Goal: Transaction & Acquisition: Purchase product/service

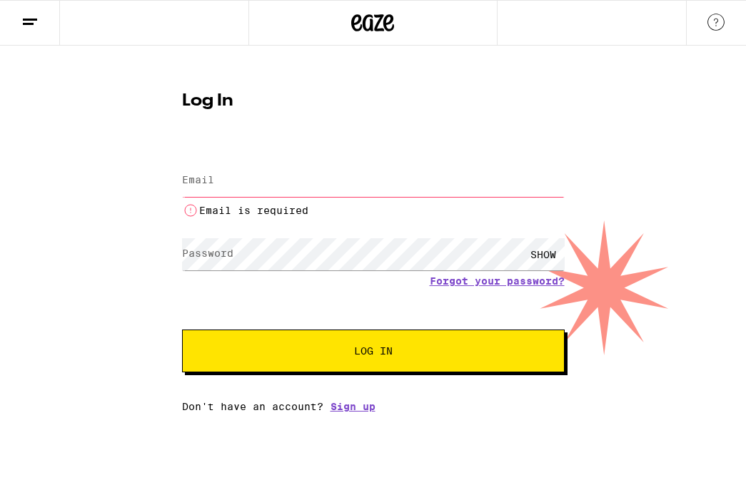
click at [314, 188] on input "Email" at bounding box center [373, 181] width 382 height 32
type input "[EMAIL_ADDRESS][DOMAIN_NAME]"
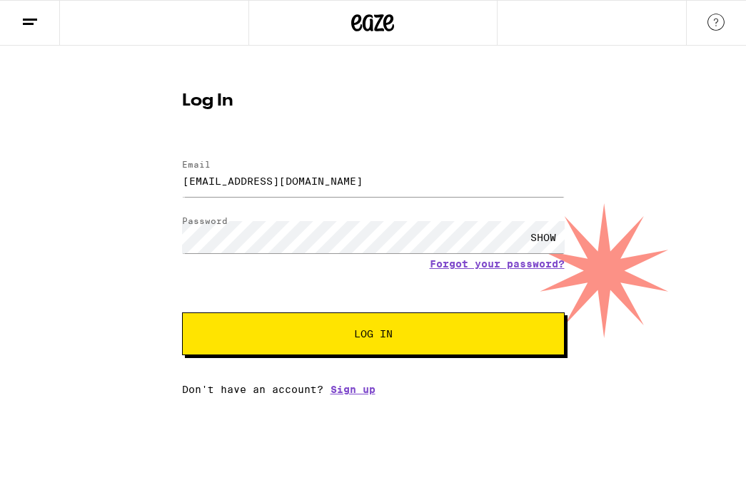
click at [347, 337] on span "Log In" at bounding box center [373, 334] width 267 height 10
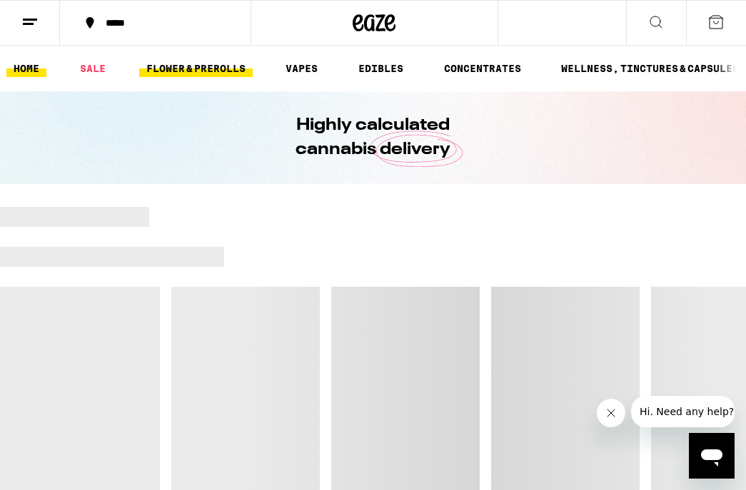
click at [233, 70] on link "FLOWER & PREROLLS" at bounding box center [195, 68] width 113 height 17
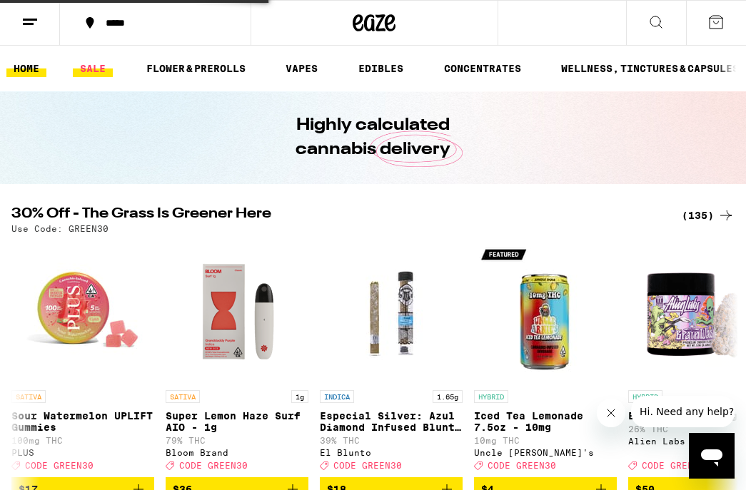
click at [111, 69] on link "SALE" at bounding box center [93, 68] width 40 height 17
click at [99, 70] on link "SALE" at bounding box center [93, 68] width 40 height 17
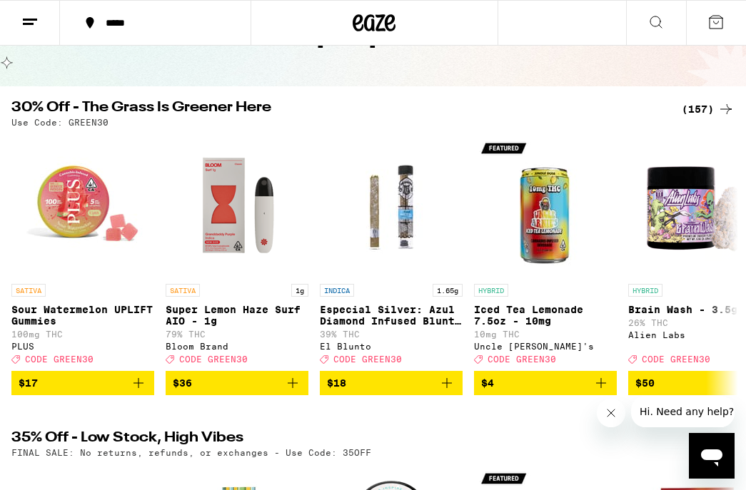
scroll to position [81, 0]
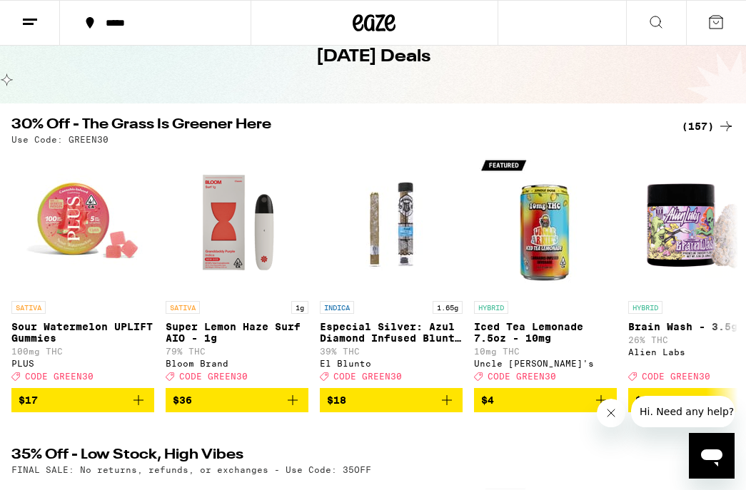
click at [700, 125] on div "(157)" at bounding box center [707, 126] width 53 height 17
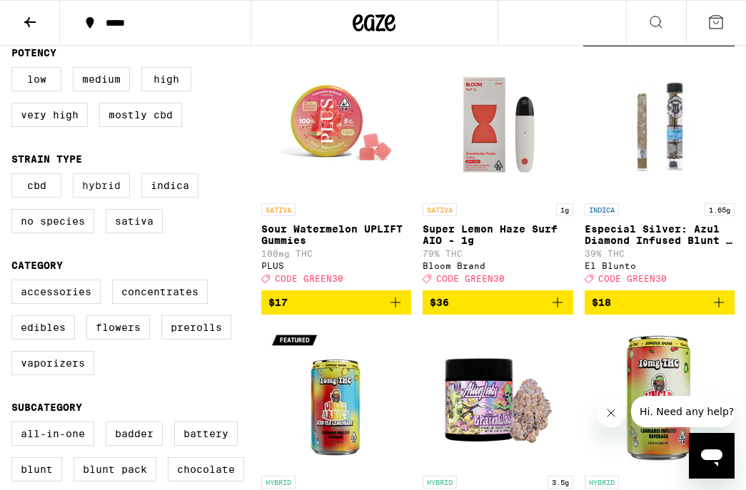
scroll to position [154, 0]
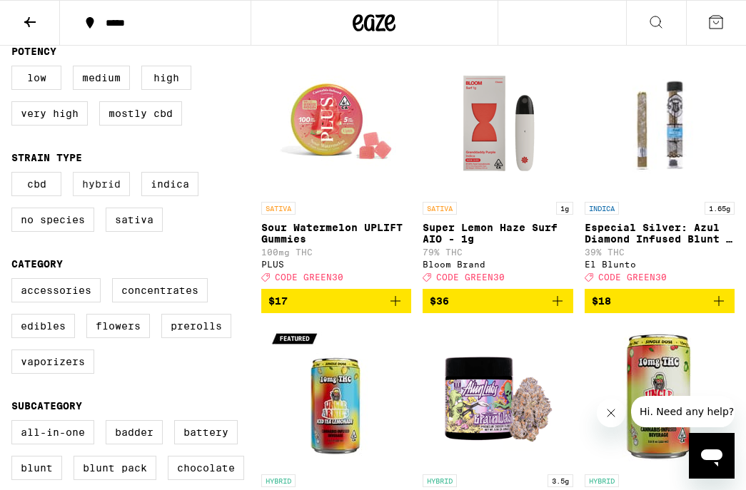
click at [98, 196] on label "Hybrid" at bounding box center [101, 184] width 57 height 24
click at [15, 175] on input "Hybrid" at bounding box center [14, 174] width 1 height 1
checkbox input "true"
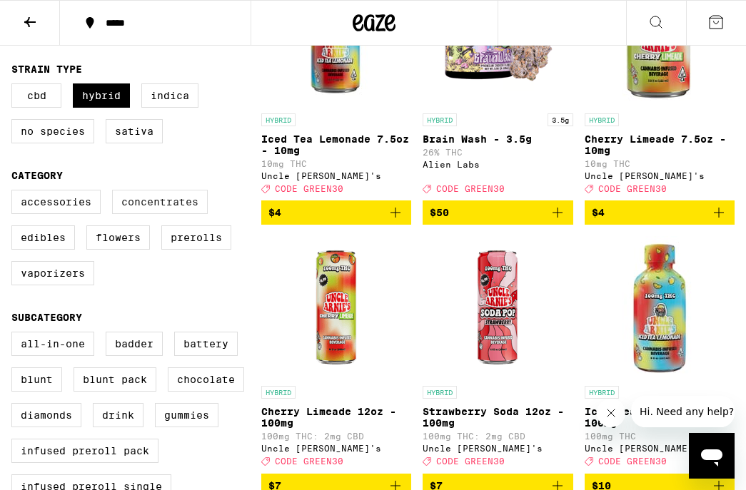
scroll to position [246, 0]
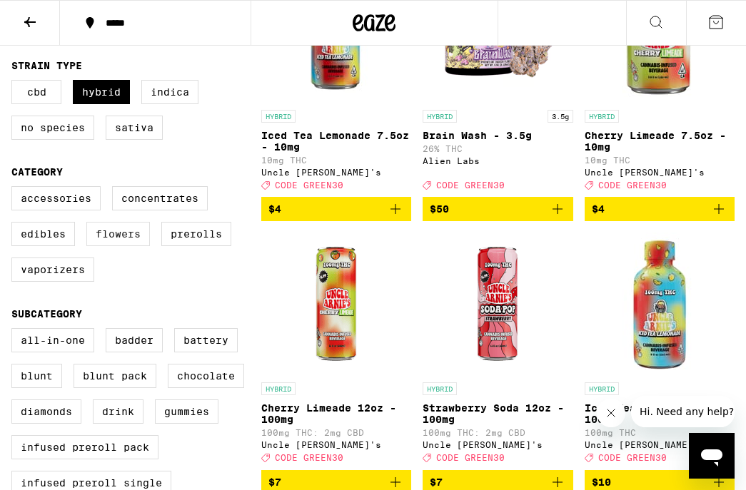
click at [101, 246] on label "Flowers" at bounding box center [118, 234] width 64 height 24
click at [15, 189] on input "Flowers" at bounding box center [14, 188] width 1 height 1
checkbox input "true"
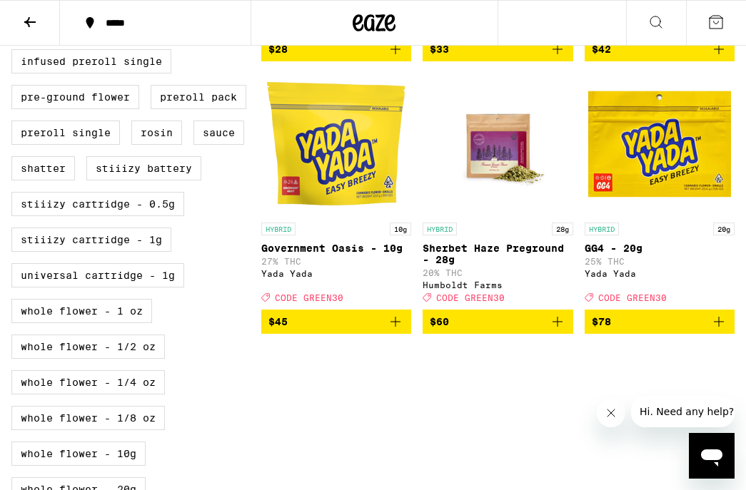
scroll to position [666, 0]
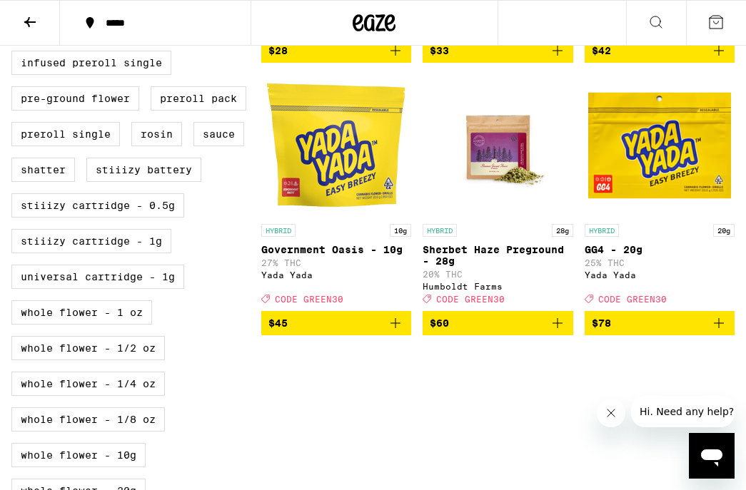
click at [720, 328] on icon "Add to bag" at bounding box center [718, 323] width 10 height 10
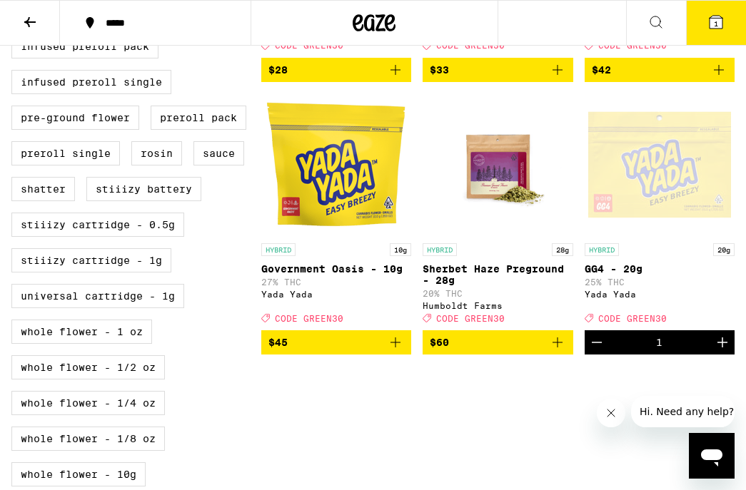
scroll to position [648, 0]
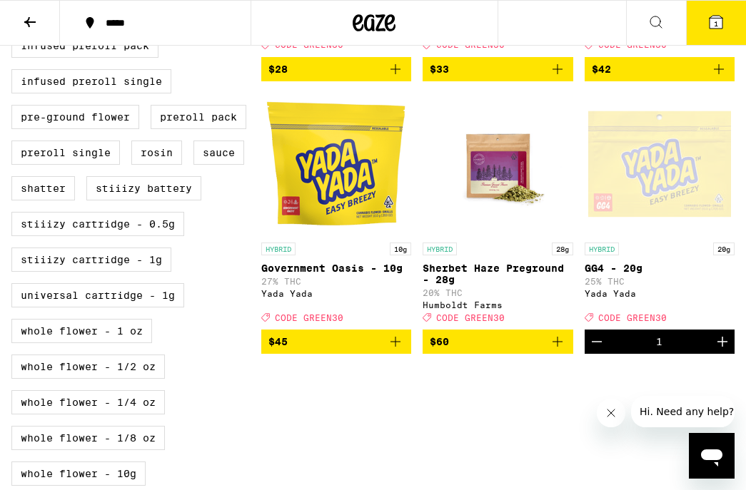
click at [700, 21] on button "1" at bounding box center [716, 23] width 60 height 44
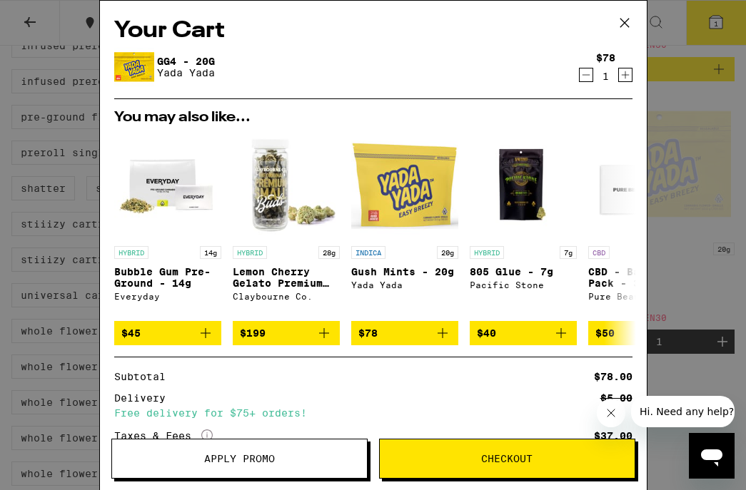
click at [351, 466] on button "Apply Promo" at bounding box center [239, 459] width 256 height 40
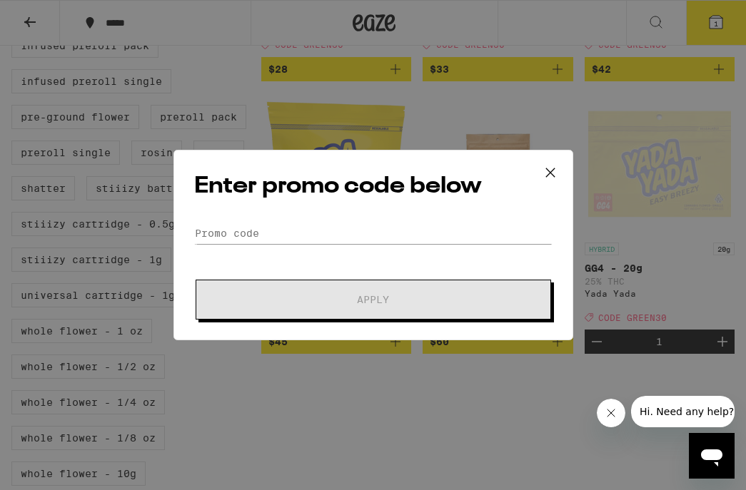
click at [341, 214] on div "Enter promo code below Promo Code Apply" at bounding box center [373, 245] width 400 height 191
click at [337, 233] on input "Promo Code" at bounding box center [373, 233] width 358 height 21
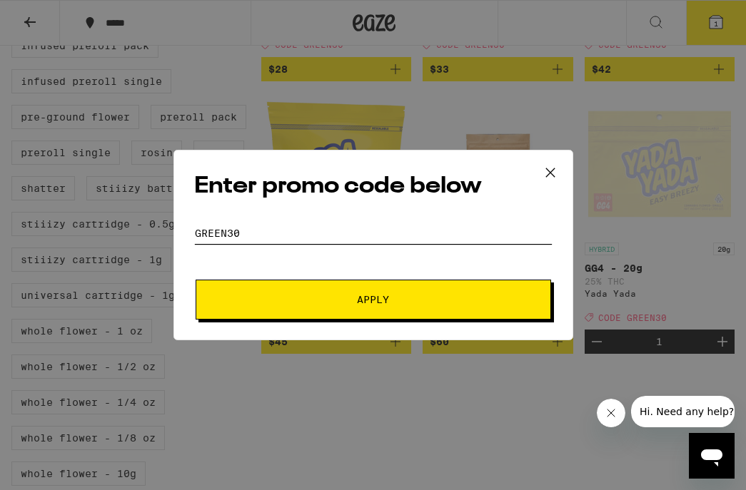
type input "green30"
click at [340, 299] on span "Apply" at bounding box center [373, 300] width 257 height 10
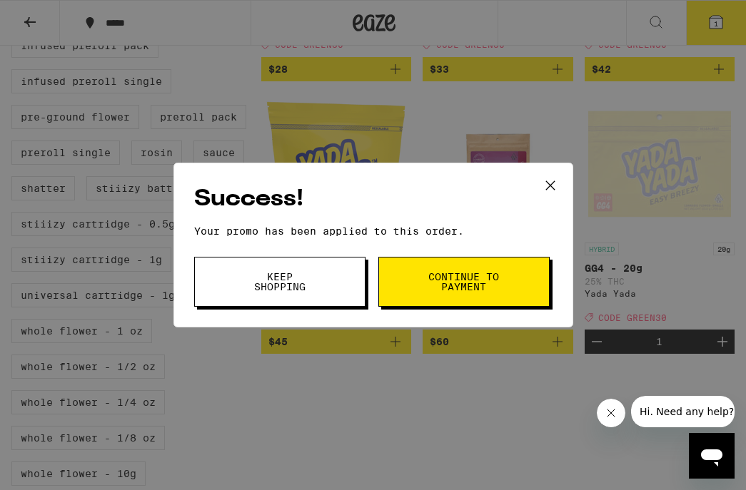
click at [509, 295] on button "Continue to payment" at bounding box center [463, 282] width 171 height 50
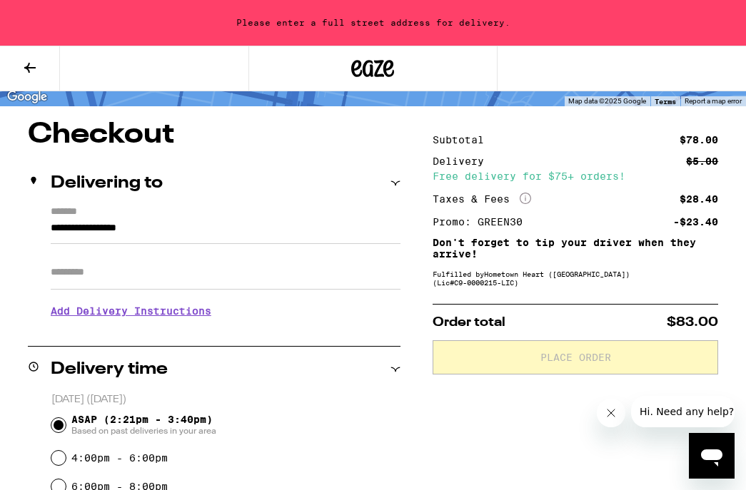
scroll to position [150, 0]
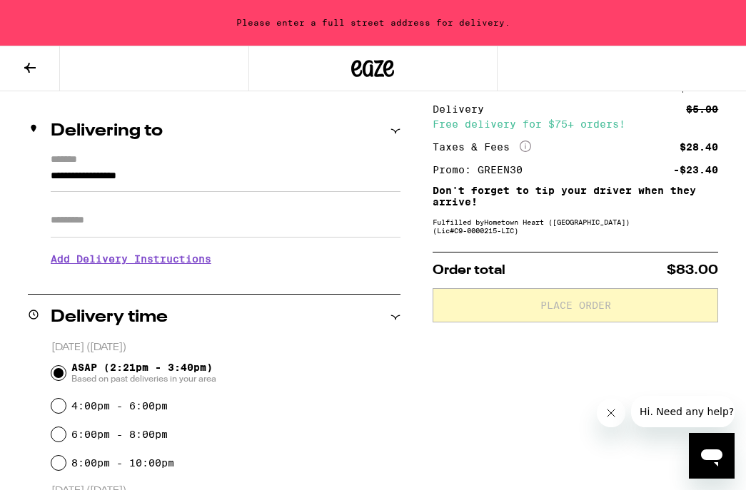
click at [163, 181] on input "**********" at bounding box center [226, 180] width 350 height 24
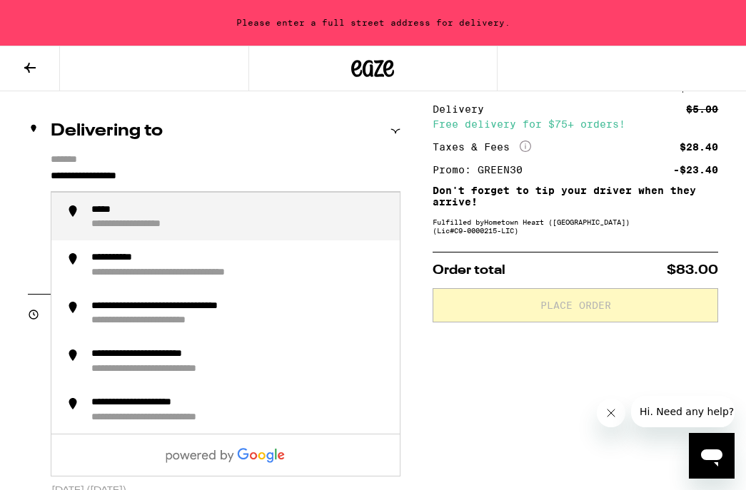
click at [163, 181] on input "**********" at bounding box center [226, 180] width 350 height 24
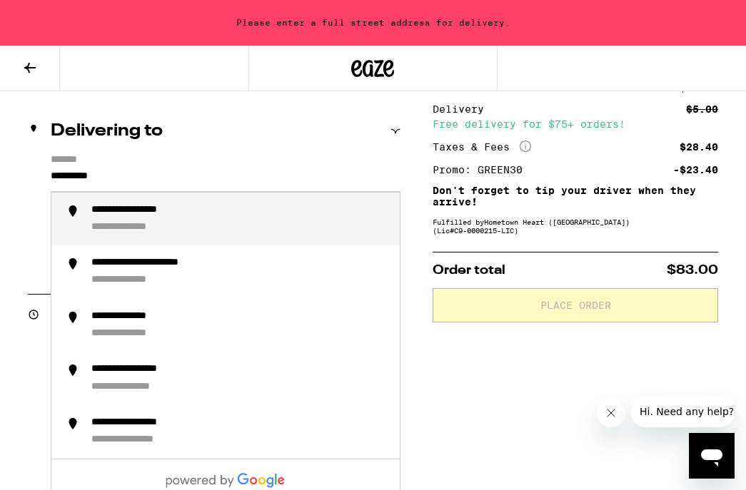
click at [165, 250] on li "**********" at bounding box center [225, 272] width 348 height 54
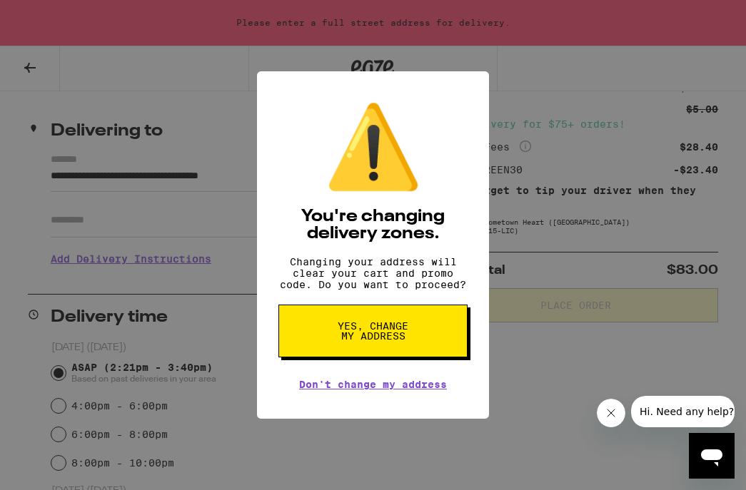
click at [125, 173] on div "⚠️ You're changing delivery zones. Changing your address will clear your cart a…" at bounding box center [373, 245] width 746 height 490
click at [125, 173] on input "**********" at bounding box center [226, 180] width 350 height 24
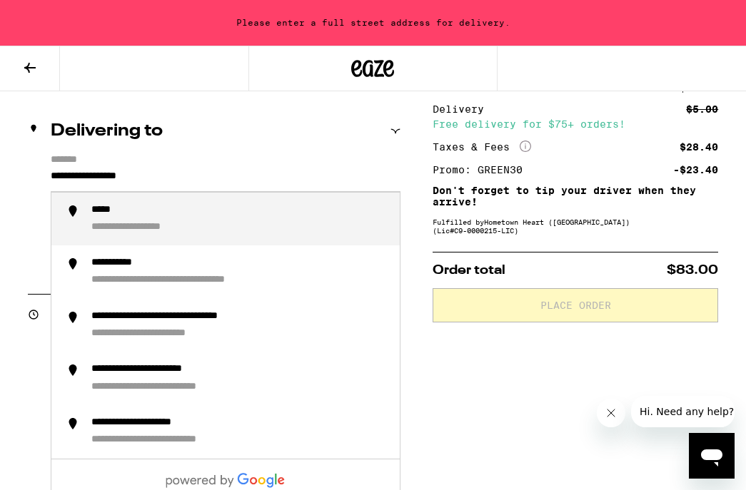
click at [112, 173] on input "**********" at bounding box center [226, 180] width 350 height 24
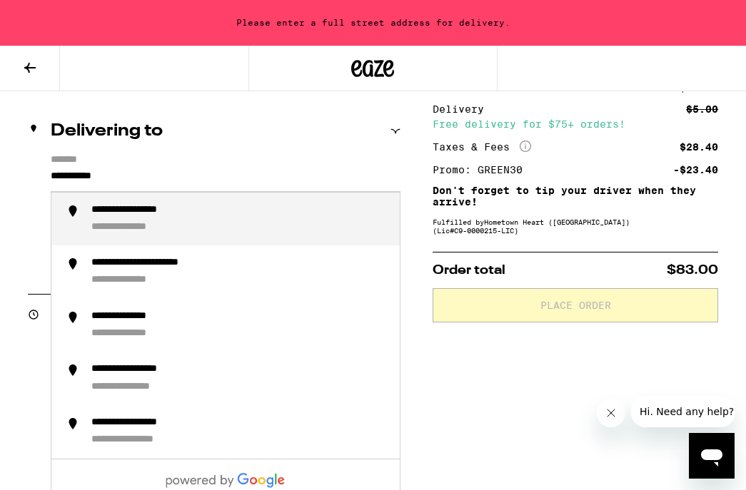
click at [141, 222] on div "**********" at bounding box center [239, 219] width 297 height 31
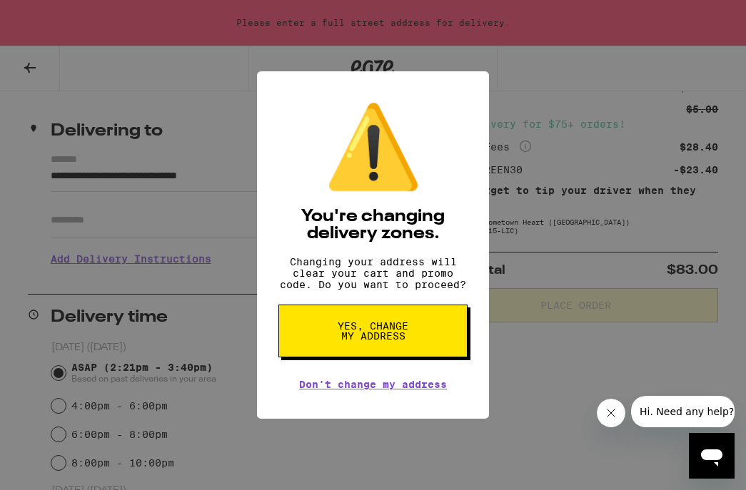
click at [401, 350] on button "Yes, change my address" at bounding box center [372, 331] width 189 height 53
type input "**********"
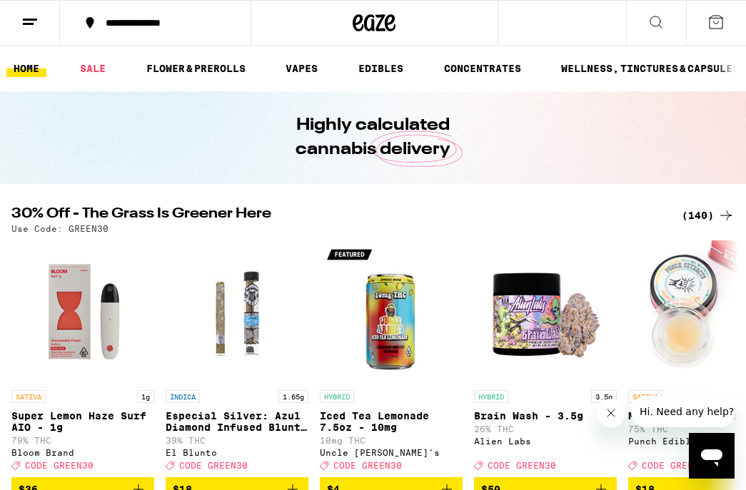
click at [692, 34] on button at bounding box center [716, 23] width 60 height 44
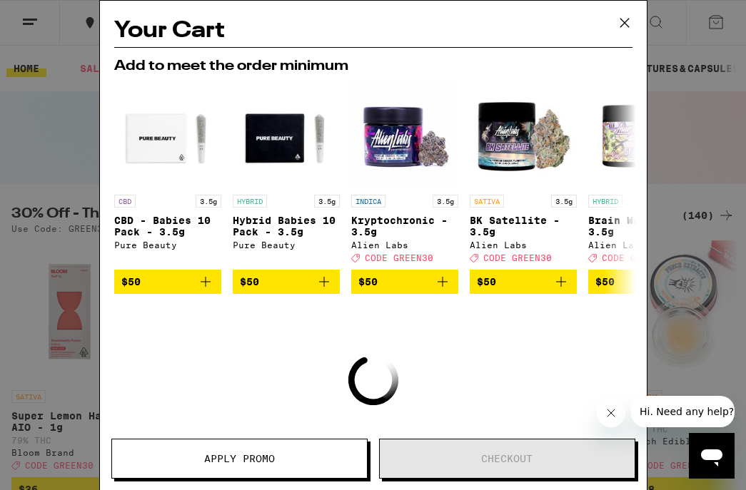
click at [626, 21] on icon at bounding box center [624, 22] width 21 height 21
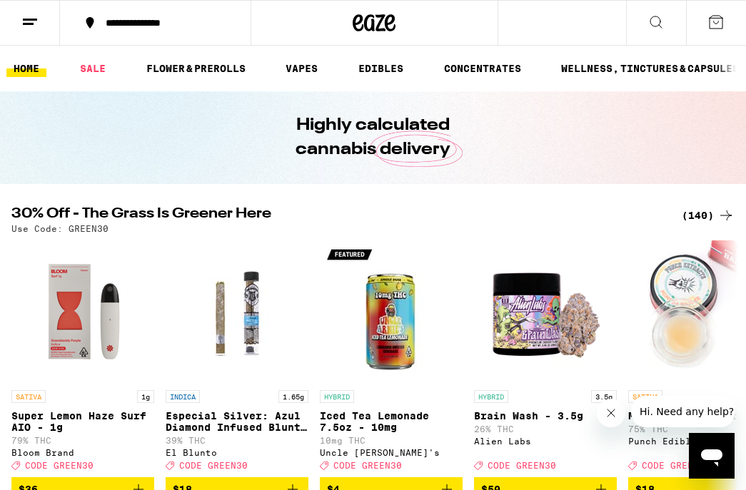
click at [706, 215] on div "(140)" at bounding box center [707, 215] width 53 height 17
click at [697, 221] on div "(140)" at bounding box center [707, 215] width 53 height 17
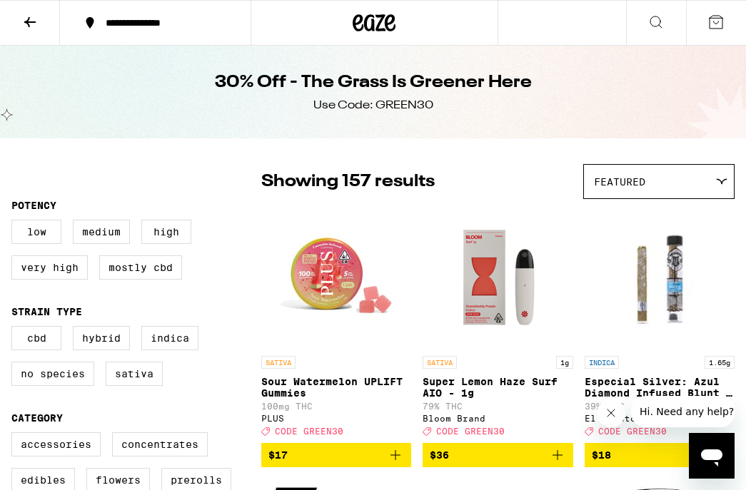
click at [691, 218] on img "Open page for Especial Silver: Azul Diamond Infused Blunt - 1.65g from El Blunto" at bounding box center [659, 277] width 150 height 143
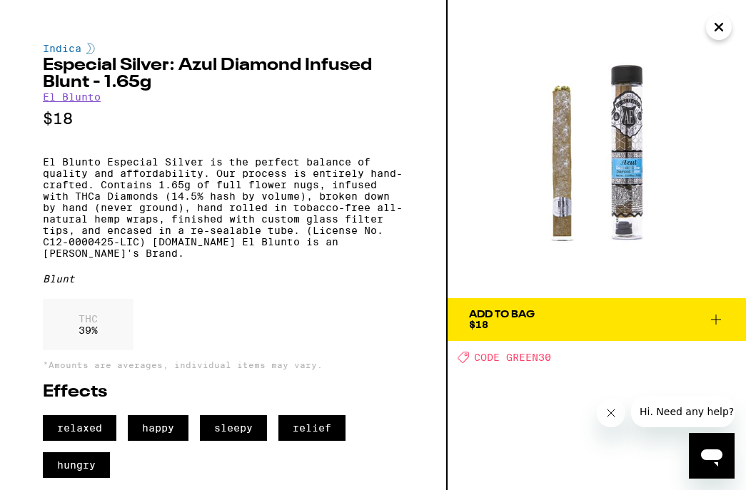
click at [691, 218] on img at bounding box center [596, 149] width 298 height 298
click at [708, 41] on img at bounding box center [596, 149] width 298 height 298
click at [713, 32] on icon "Close" at bounding box center [718, 26] width 17 height 21
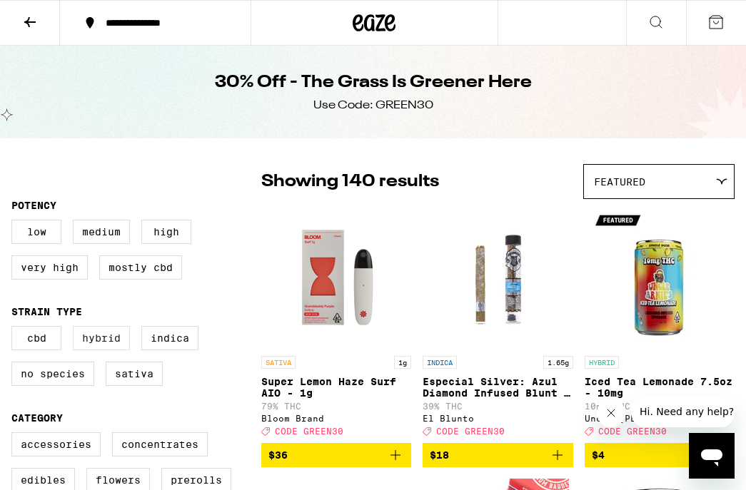
click at [114, 339] on label "Hybrid" at bounding box center [101, 338] width 57 height 24
click at [15, 329] on input "Hybrid" at bounding box center [14, 328] width 1 height 1
checkbox input "true"
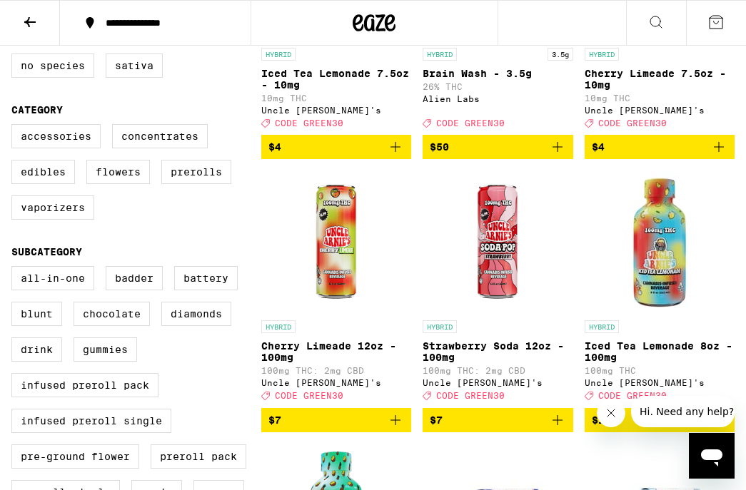
scroll to position [310, 0]
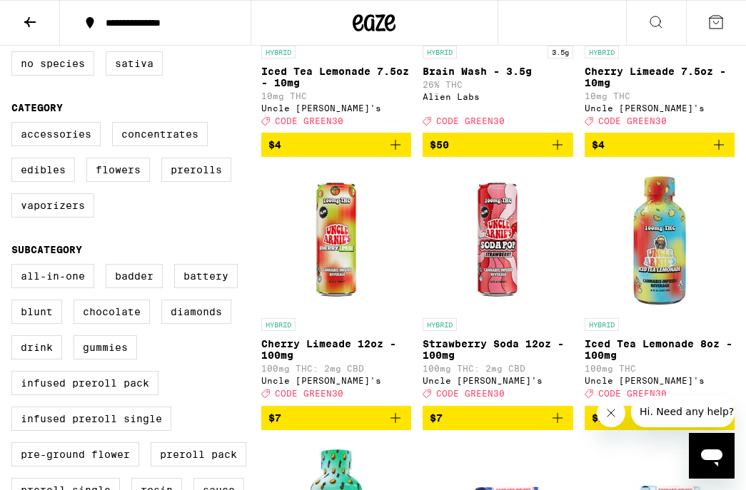
click at [136, 198] on div "Accessories Concentrates Edibles Flowers Prerolls Vaporizers" at bounding box center [136, 175] width 250 height 107
click at [136, 182] on label "Flowers" at bounding box center [118, 170] width 64 height 24
click at [15, 125] on input "Flowers" at bounding box center [14, 124] width 1 height 1
checkbox input "true"
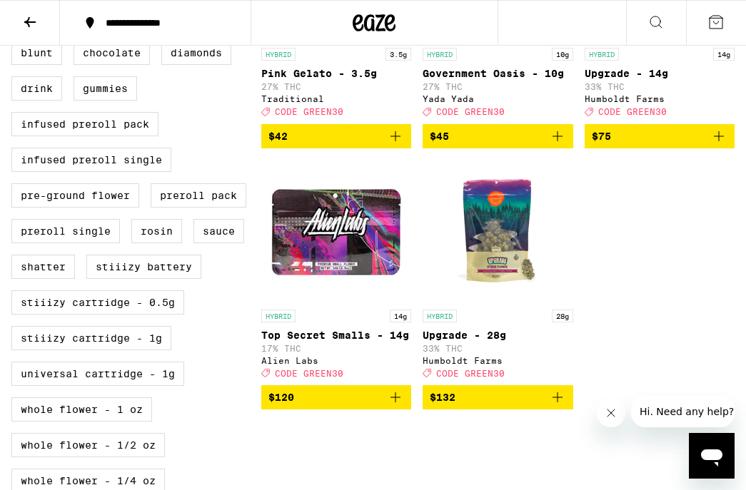
scroll to position [575, 0]
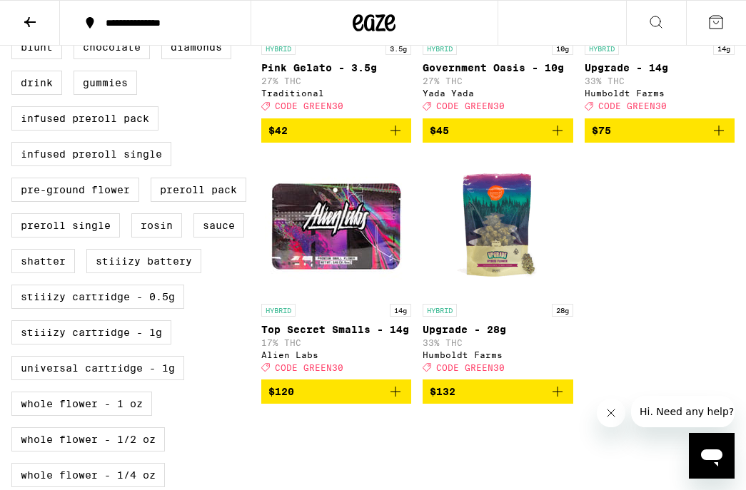
click at [558, 400] on icon "Add to bag" at bounding box center [557, 391] width 17 height 17
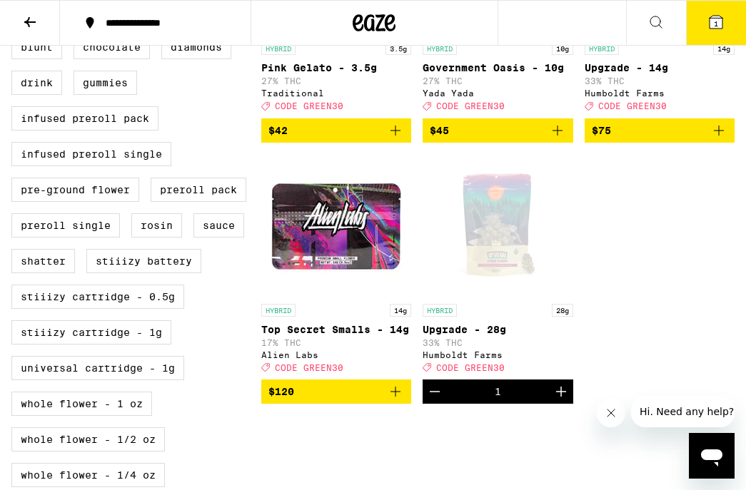
click at [700, 11] on button "1" at bounding box center [716, 23] width 60 height 44
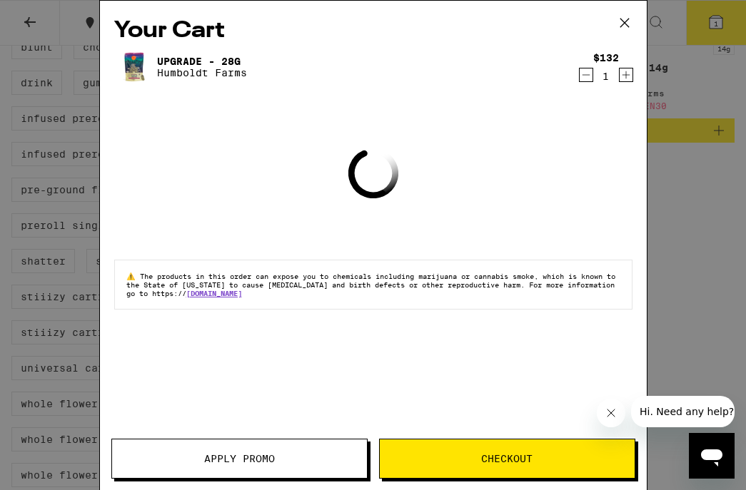
click at [324, 462] on span "Apply Promo" at bounding box center [239, 459] width 255 height 10
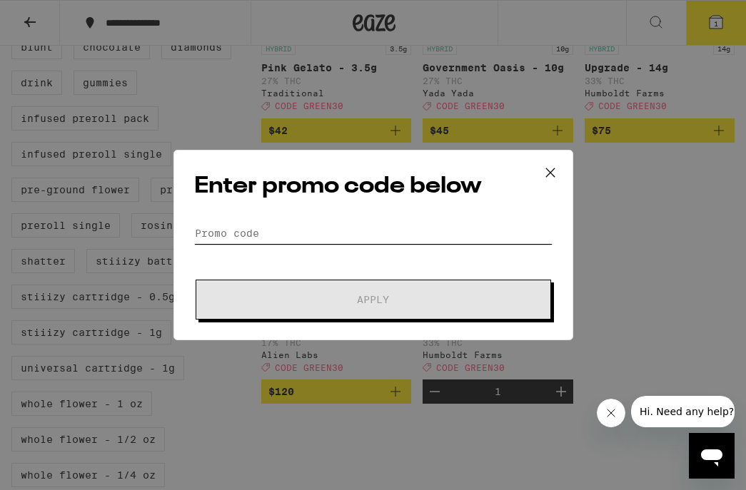
click at [342, 229] on input "Promo Code" at bounding box center [373, 233] width 358 height 21
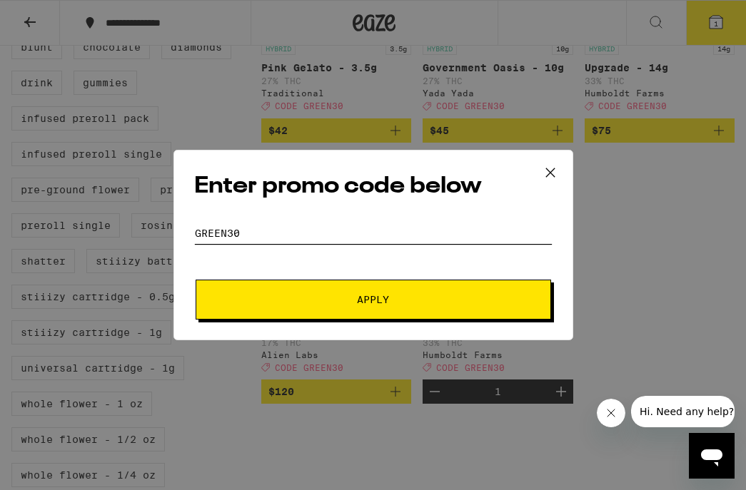
type input "green30"
click at [354, 303] on span "Apply" at bounding box center [373, 300] width 257 height 10
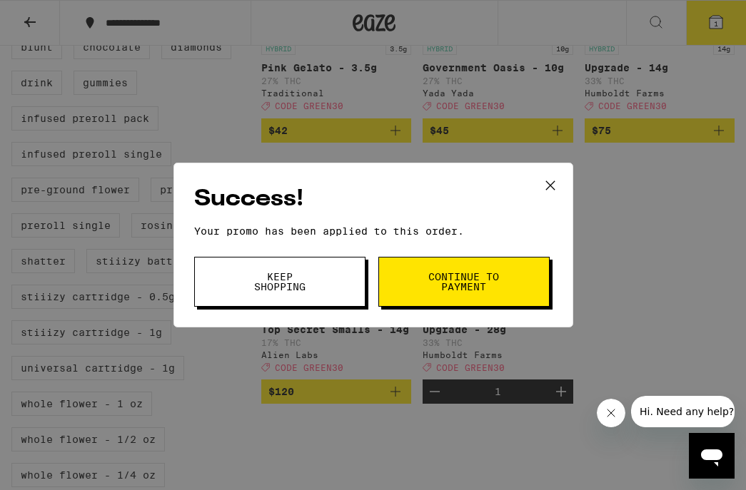
click at [474, 295] on button "Continue to payment" at bounding box center [463, 282] width 171 height 50
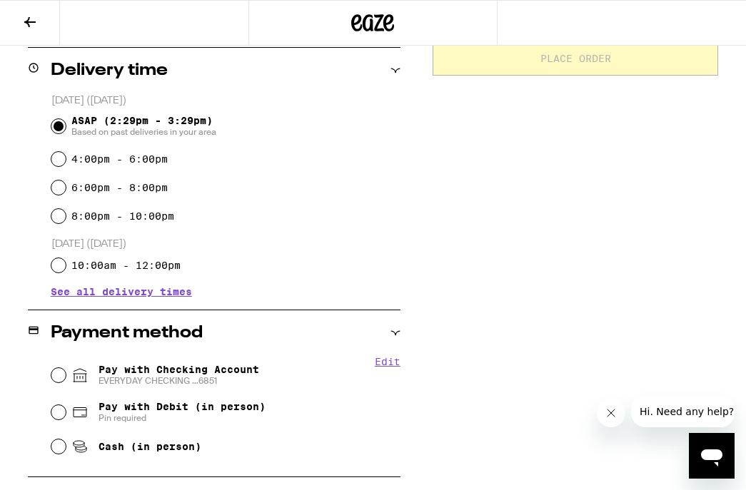
scroll to position [352, 0]
click at [153, 374] on span "Pay with Checking Account EVERYDAY CHECKING ...6851" at bounding box center [178, 374] width 161 height 23
click at [66, 374] on input "Pay with Checking Account EVERYDAY CHECKING ...6851" at bounding box center [58, 374] width 14 height 14
radio input "true"
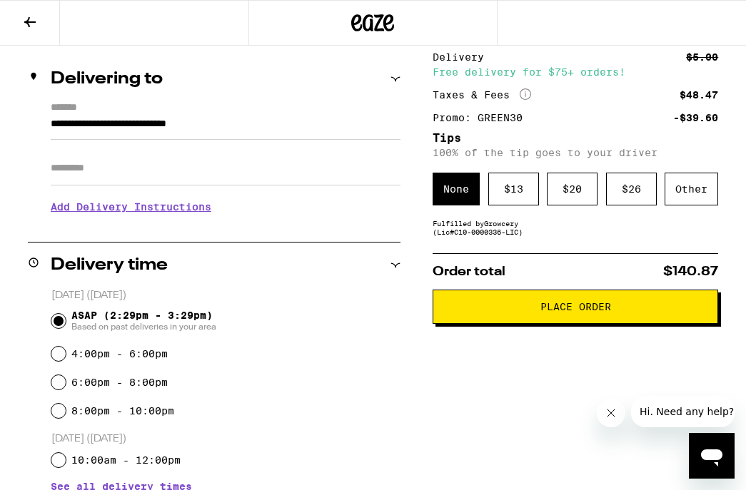
scroll to position [160, 0]
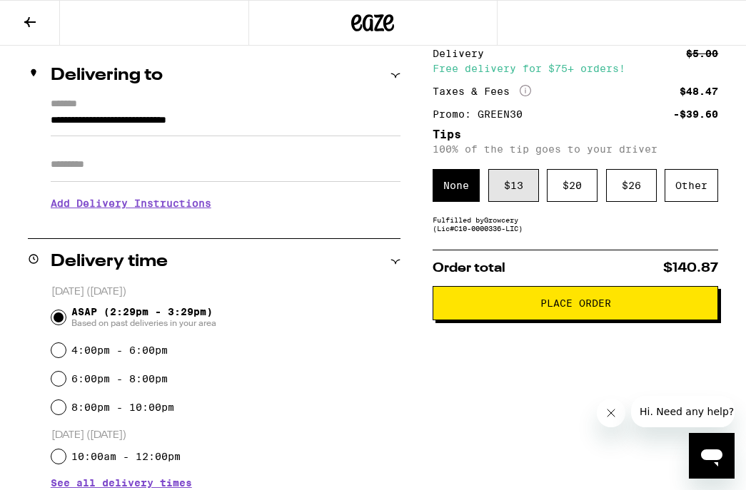
click at [508, 182] on div "$ 13" at bounding box center [513, 185] width 51 height 33
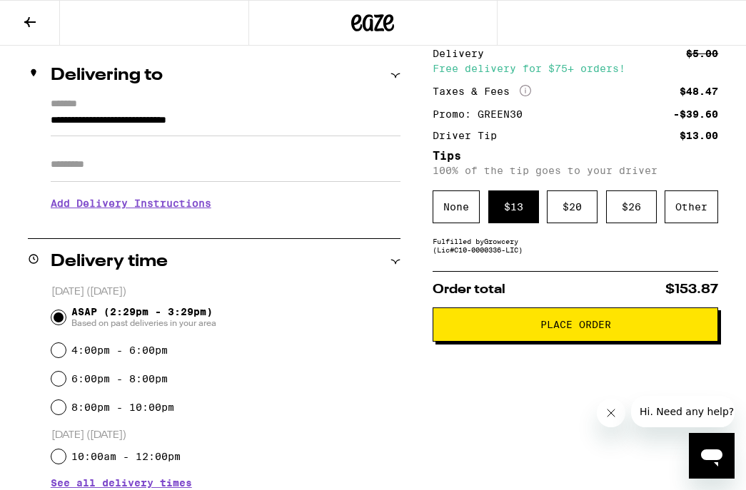
click at [554, 330] on span "Place Order" at bounding box center [575, 325] width 71 height 10
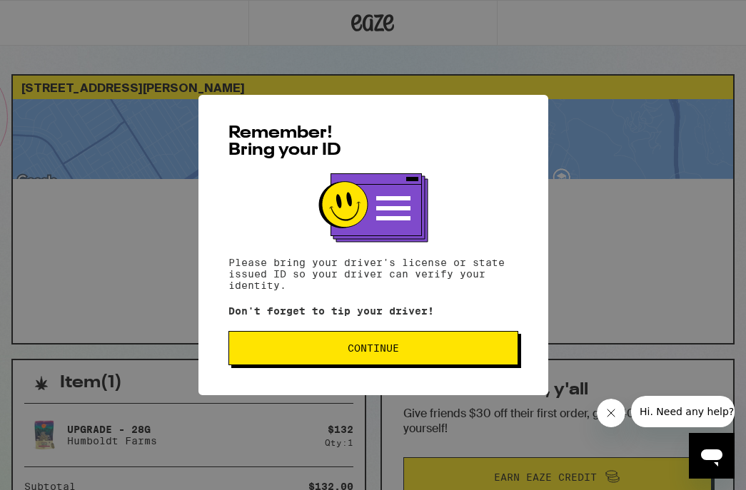
click at [384, 347] on span "Continue" at bounding box center [372, 348] width 51 height 10
